Goal: Check status: Check status

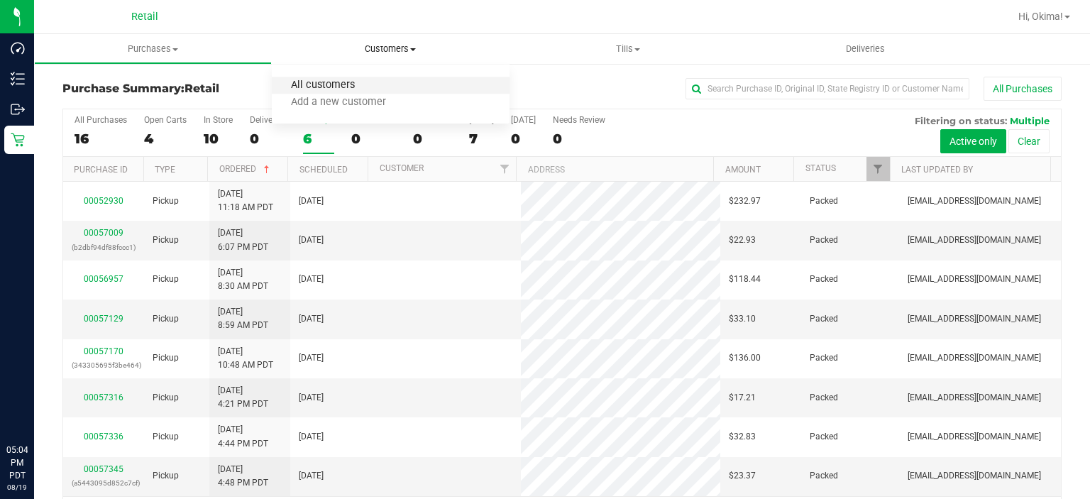
click at [319, 85] on span "All customers" at bounding box center [323, 85] width 102 height 12
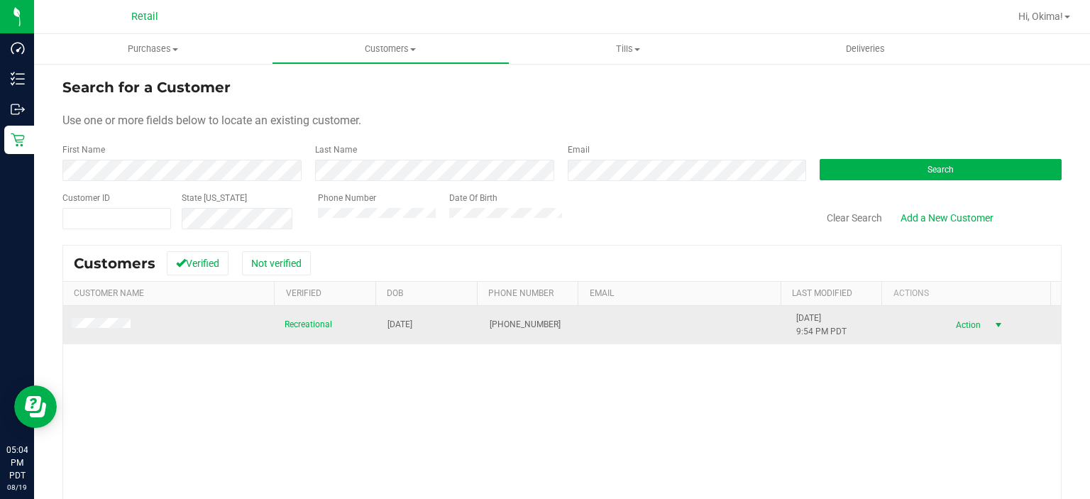
click at [993, 324] on span "select" at bounding box center [998, 324] width 11 height 11
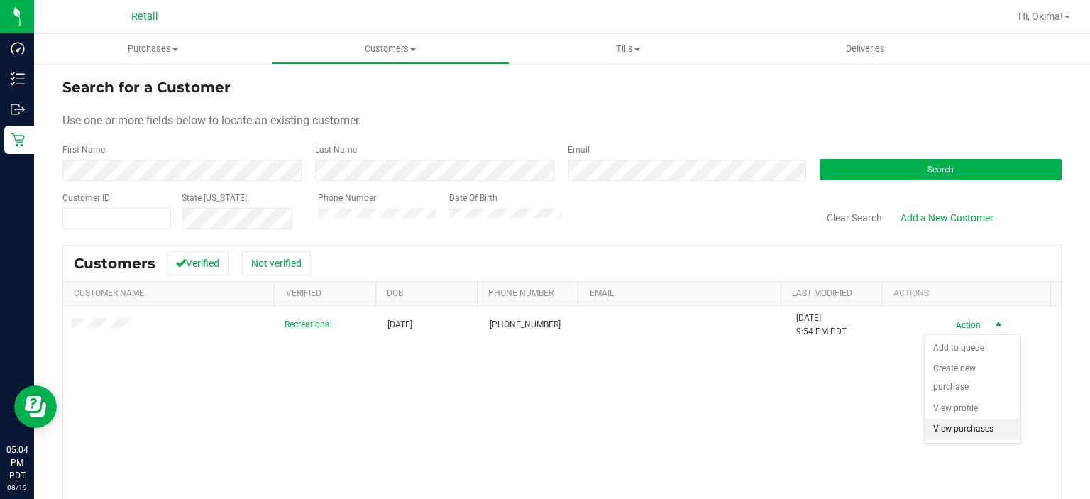
click at [968, 419] on li "View purchases" at bounding box center [973, 429] width 96 height 21
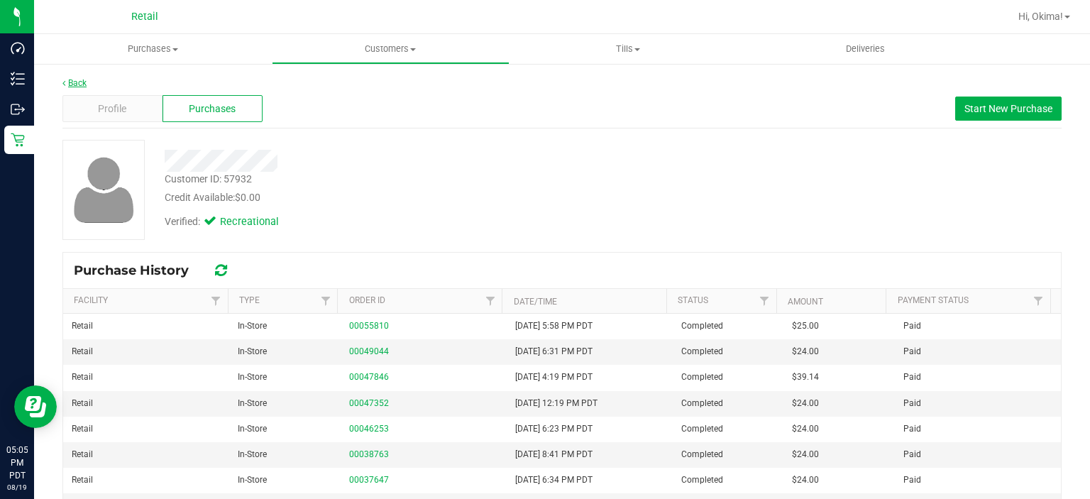
click at [64, 82] on icon at bounding box center [63, 83] width 3 height 9
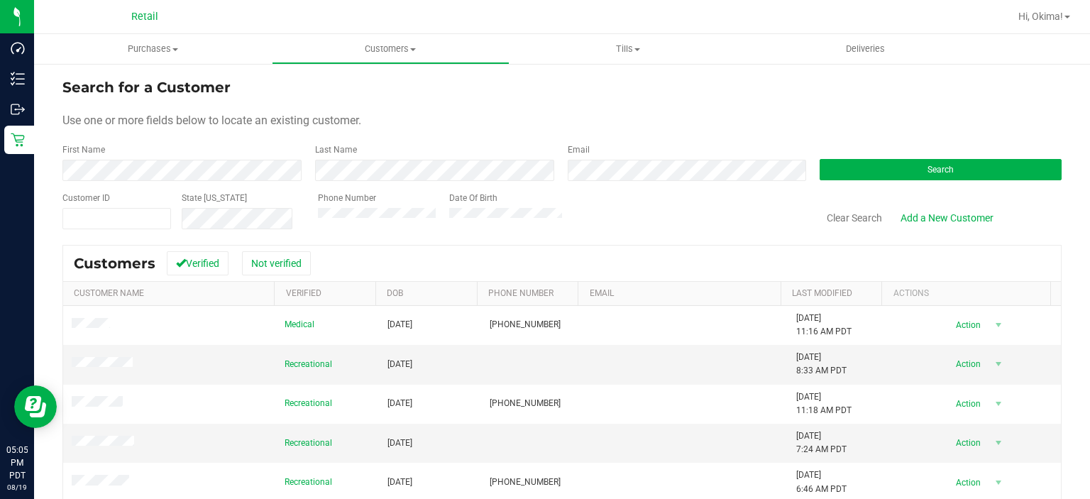
click at [644, 216] on div at bounding box center [684, 211] width 245 height 38
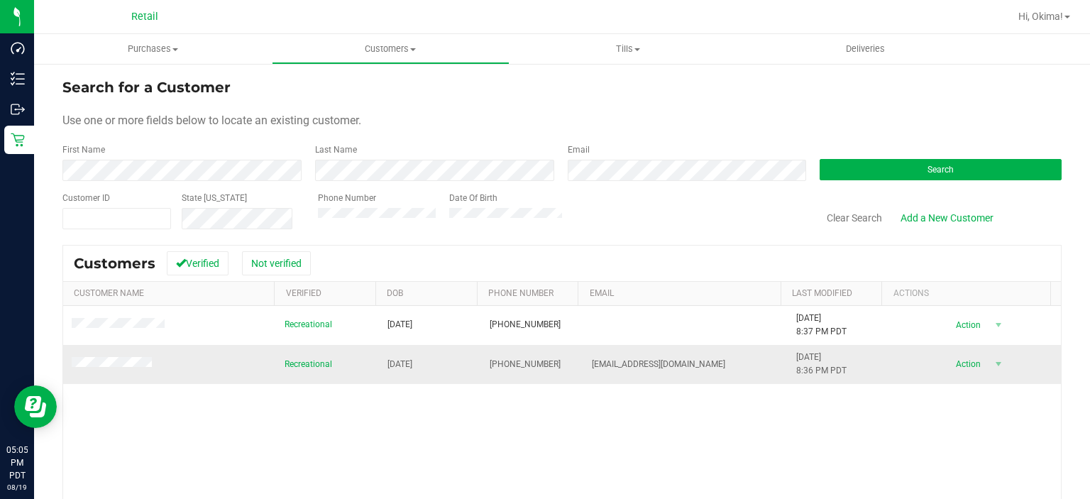
click at [957, 354] on span "Action" at bounding box center [967, 364] width 46 height 20
click at [966, 458] on li "View purchases" at bounding box center [973, 468] width 96 height 21
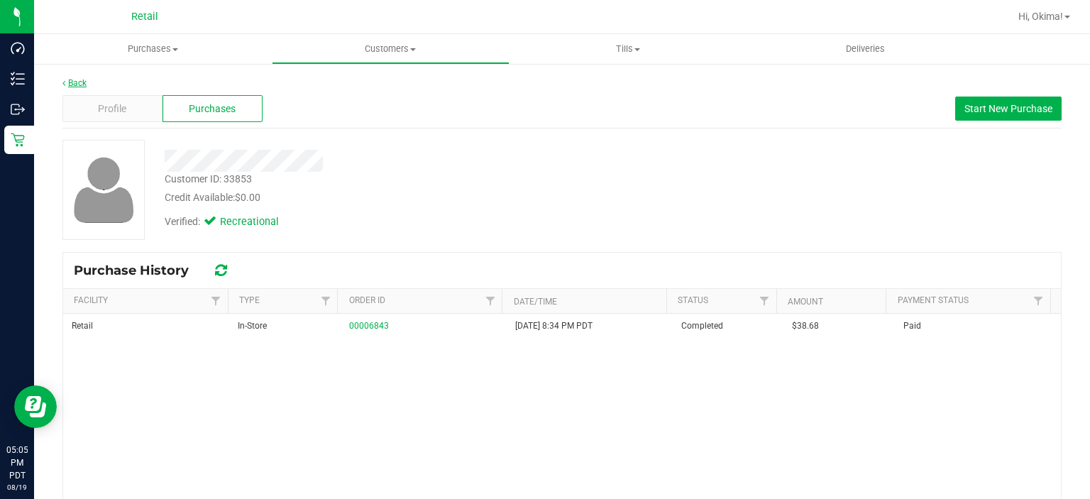
click at [75, 83] on link "Back" at bounding box center [74, 83] width 24 height 10
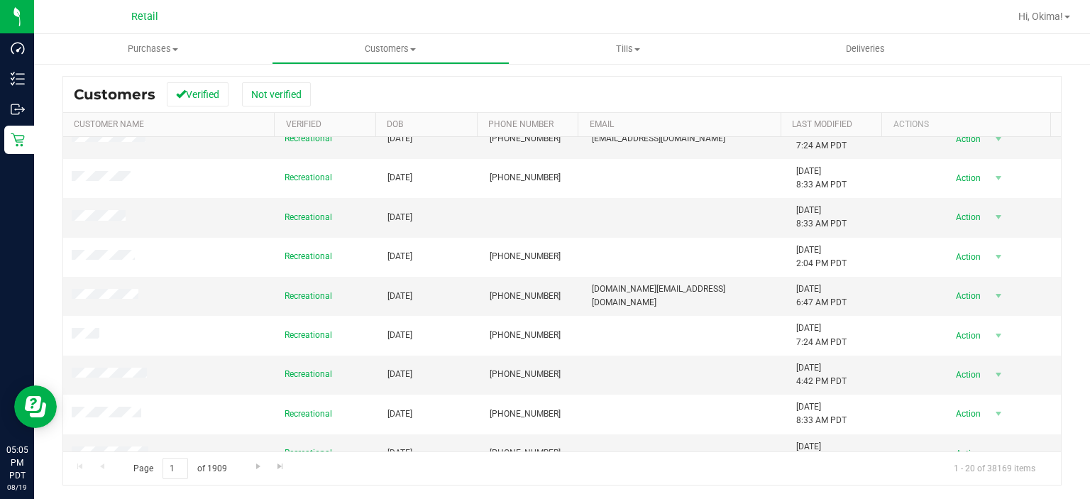
scroll to position [468, 0]
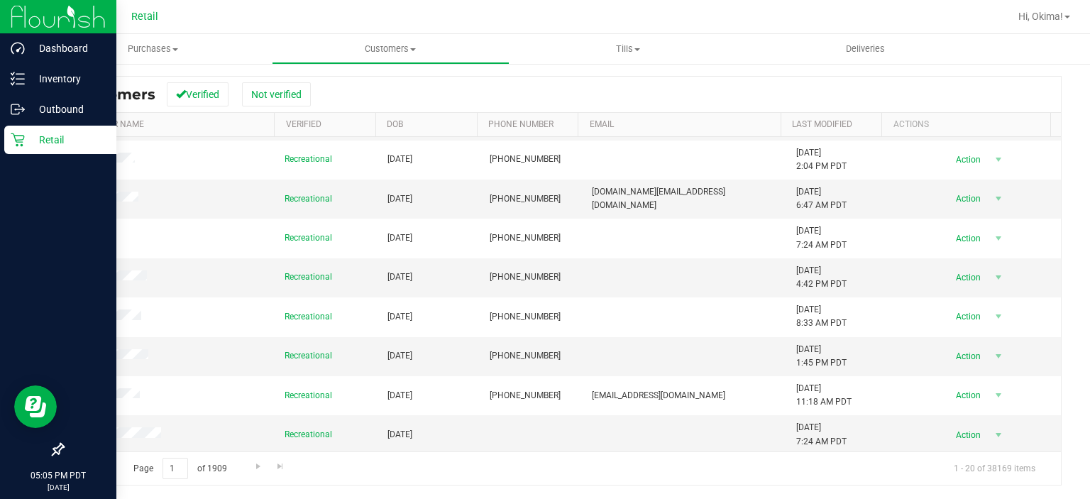
click at [20, 126] on div "Retail" at bounding box center [60, 140] width 112 height 28
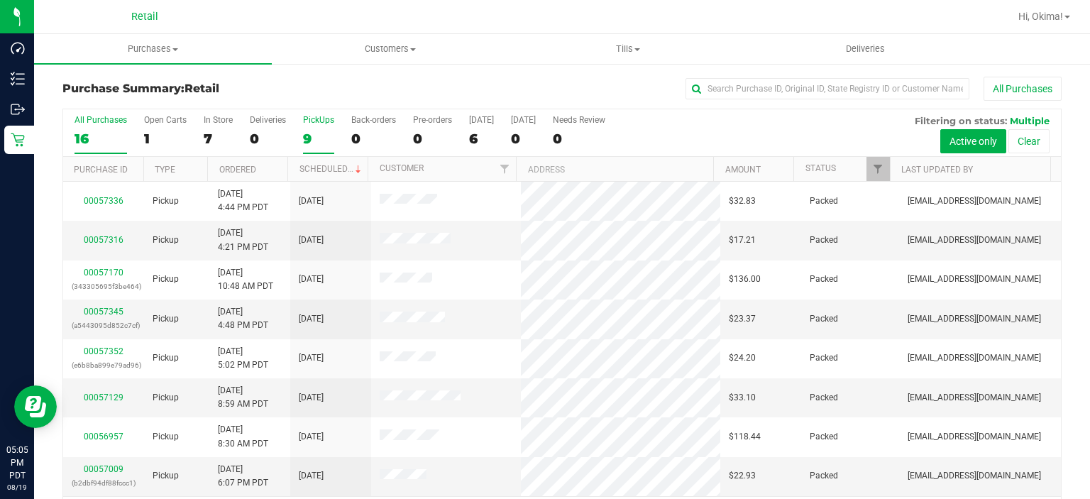
click at [324, 139] on div "9" at bounding box center [318, 139] width 31 height 16
click at [0, 0] on input "PickUps 9" at bounding box center [0, 0] width 0 height 0
click at [258, 150] on label "Deliveries 0" at bounding box center [268, 134] width 36 height 39
click at [0, 0] on input "Deliveries 0" at bounding box center [0, 0] width 0 height 0
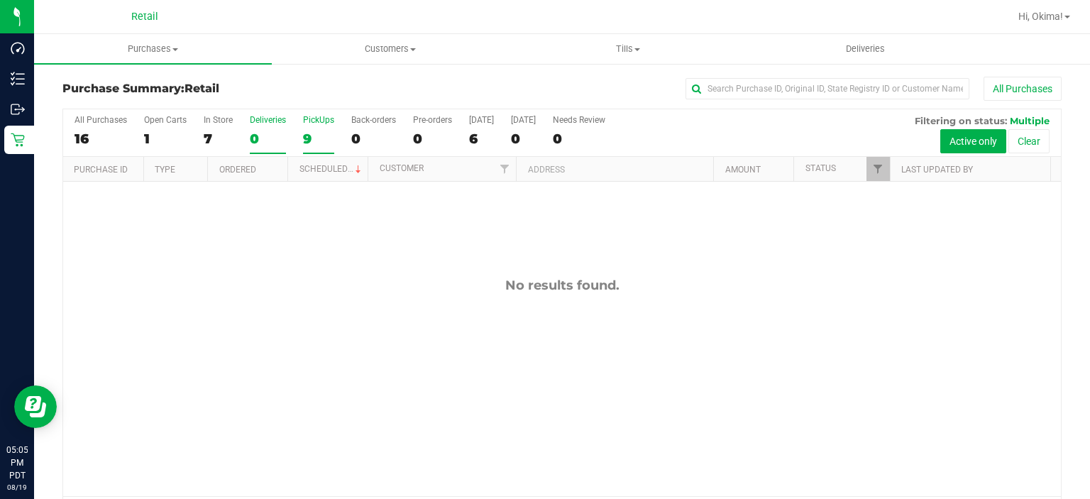
click at [326, 137] on div "9" at bounding box center [318, 139] width 31 height 16
click at [0, 0] on input "PickUps 9" at bounding box center [0, 0] width 0 height 0
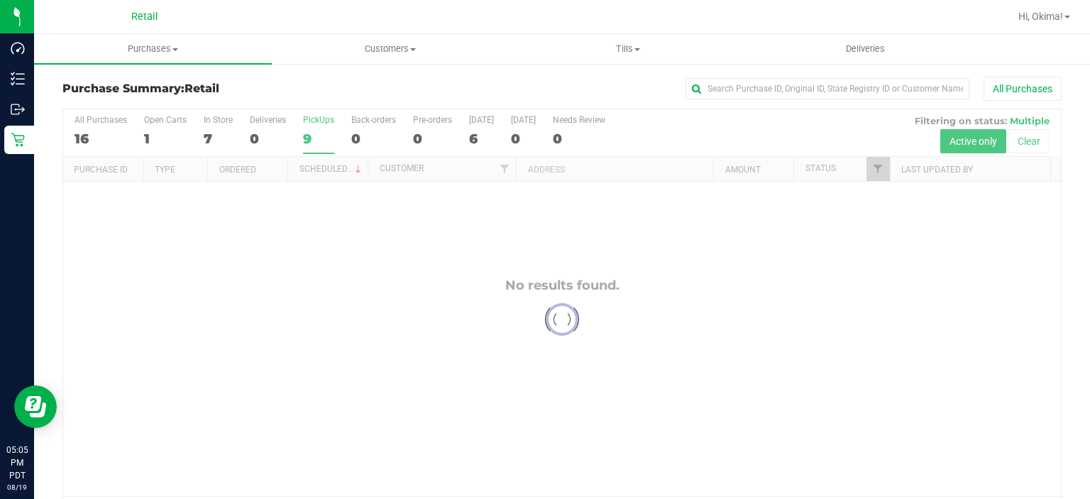
click at [272, 172] on th "Ordered" at bounding box center [247, 169] width 80 height 25
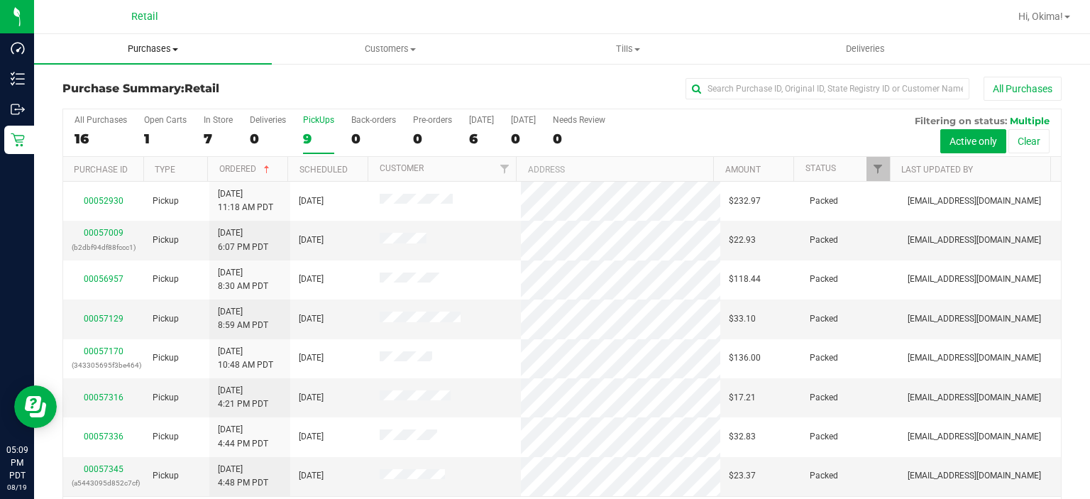
click at [150, 49] on span "Purchases" at bounding box center [153, 49] width 238 height 13
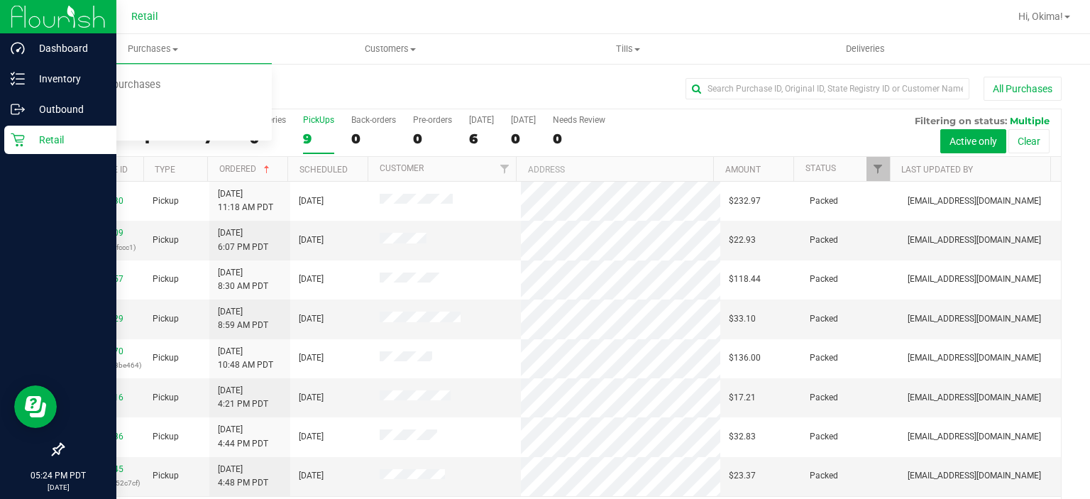
click at [1, 142] on link "Retail" at bounding box center [58, 141] width 116 height 31
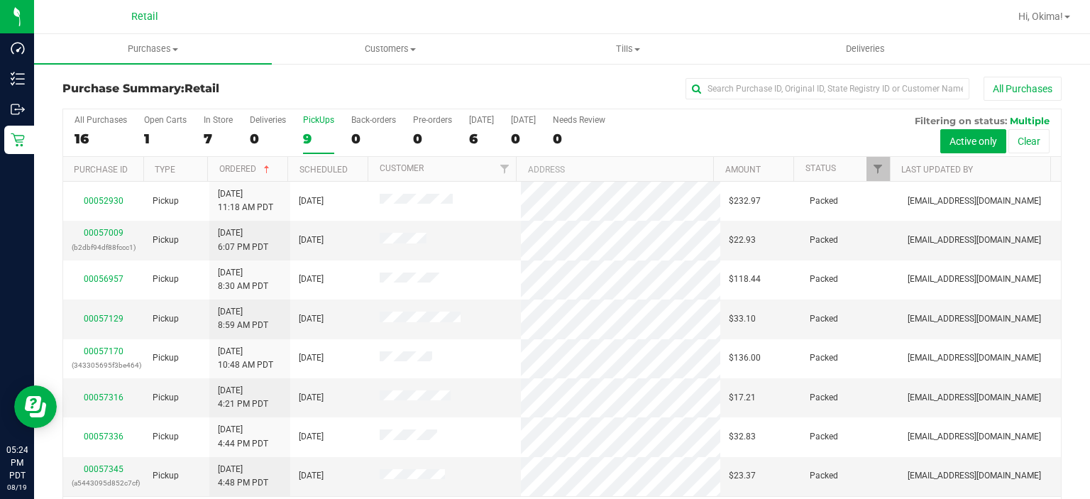
click at [324, 128] on label "PickUps 9" at bounding box center [318, 134] width 31 height 39
click at [0, 0] on input "PickUps 9" at bounding box center [0, 0] width 0 height 0
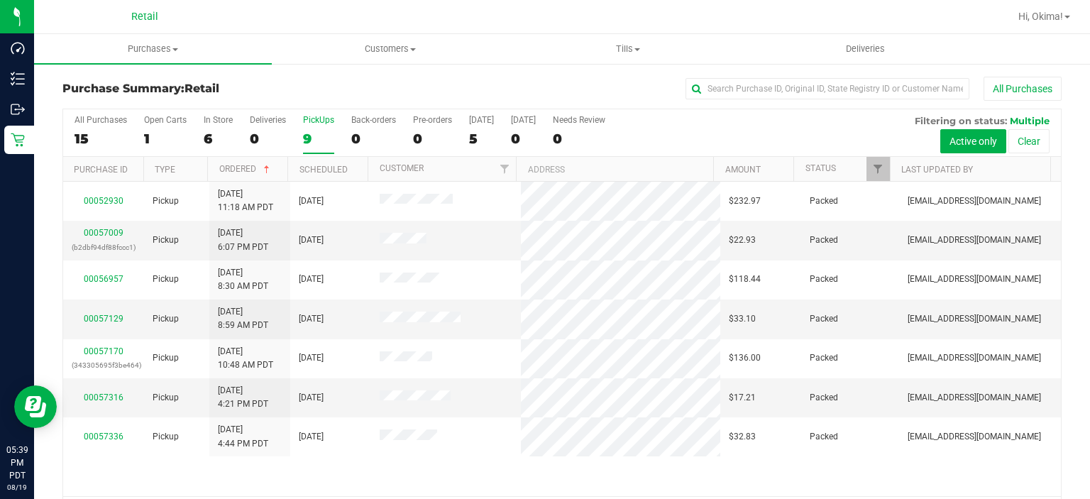
click at [318, 139] on div "9" at bounding box center [318, 139] width 31 height 16
click at [0, 0] on input "PickUps 9" at bounding box center [0, 0] width 0 height 0
